Goal: Find specific page/section: Find specific page/section

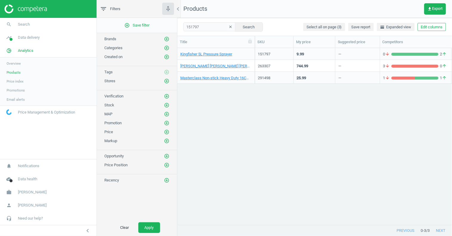
scroll to position [167, 270]
click at [193, 27] on input "151797" at bounding box center [210, 26] width 52 height 9
paste input "41925"
click at [244, 31] on button "Search" at bounding box center [249, 26] width 28 height 9
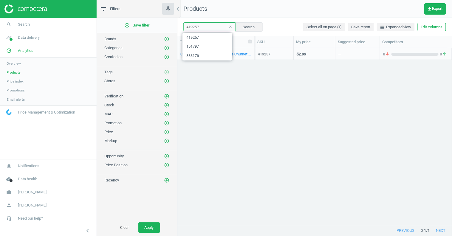
click at [195, 27] on input "419257" at bounding box center [210, 26] width 52 height 9
paste input "518755"
click at [241, 29] on button "Search" at bounding box center [249, 26] width 28 height 9
click at [195, 27] on input "518755" at bounding box center [210, 26] width 52 height 9
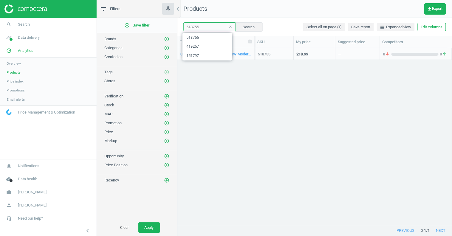
click at [195, 27] on input "518755" at bounding box center [210, 26] width 52 height 9
paste input "271591"
type input "271591"
click at [248, 28] on button "Search" at bounding box center [249, 26] width 28 height 9
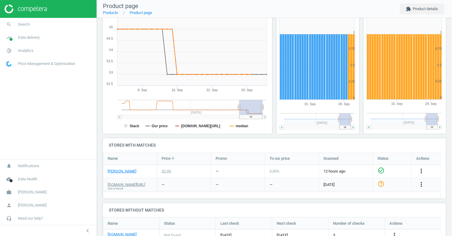
scroll to position [73, 0]
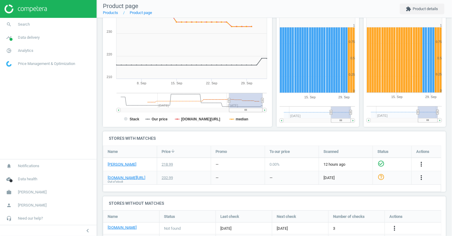
scroll to position [89, 0]
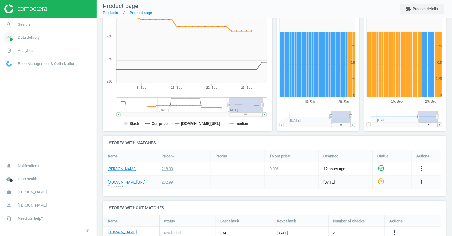
click at [30, 39] on span "Data delivery" at bounding box center [29, 37] width 22 height 5
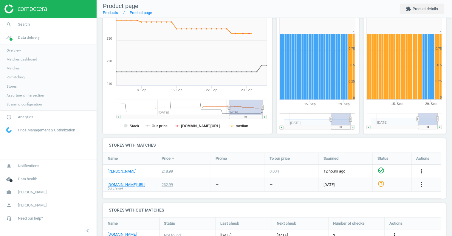
scroll to position [87, 0]
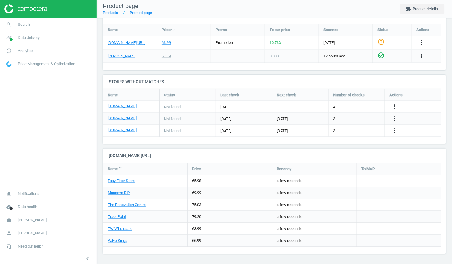
scroll to position [3, 3]
